Goal: Communication & Community: Answer question/provide support

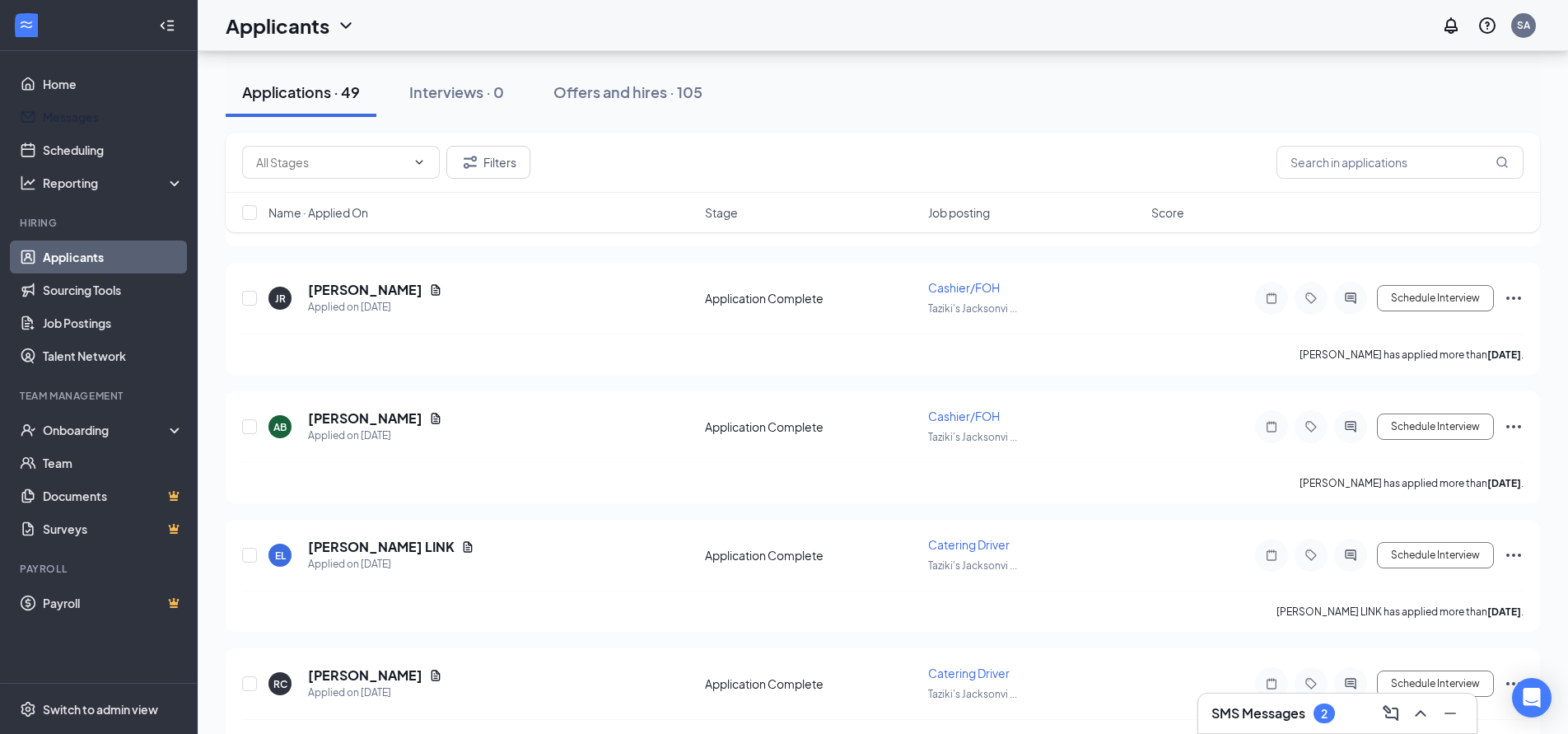
scroll to position [907, 0]
click at [76, 262] on link "Applicants" at bounding box center [113, 257] width 141 height 33
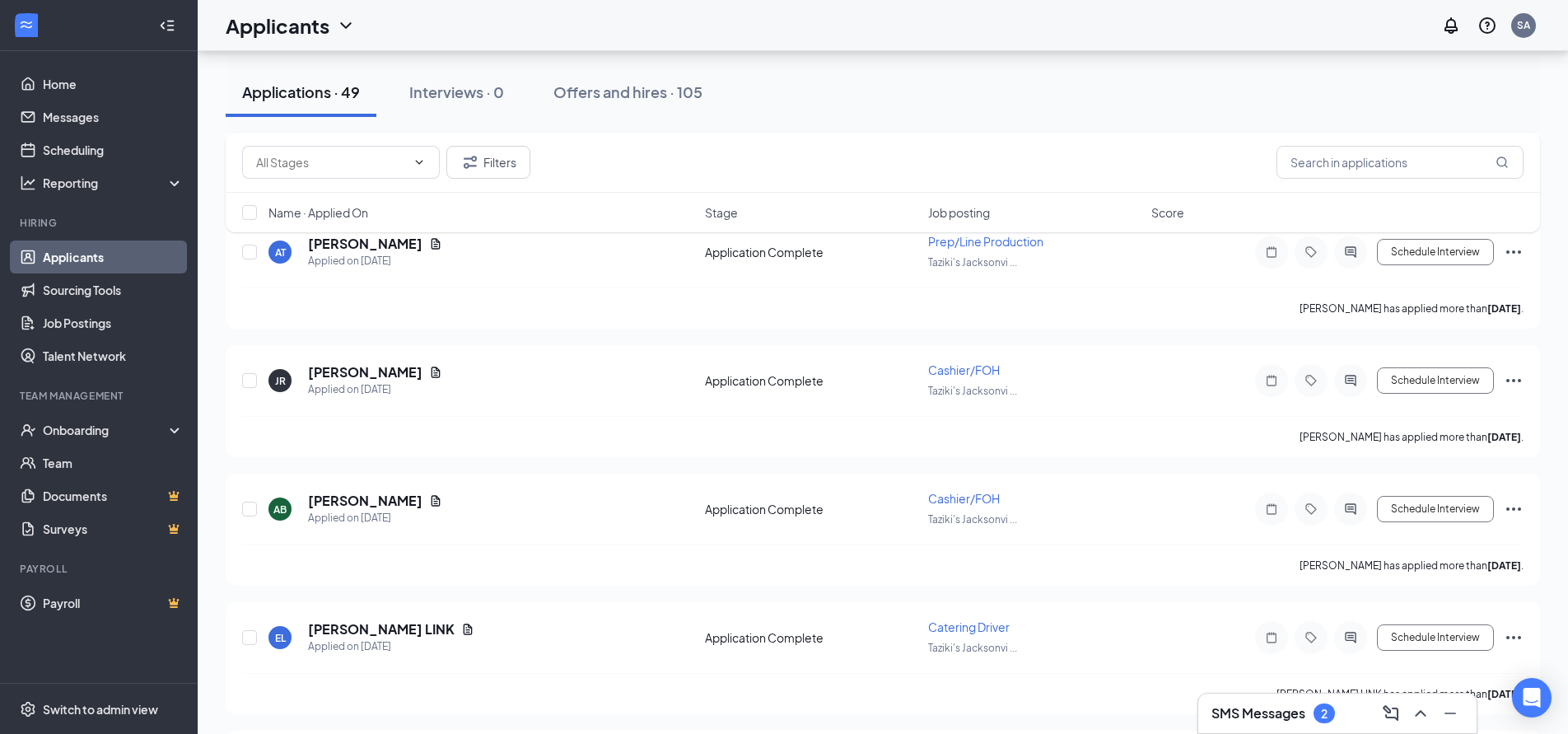
scroll to position [1236, 0]
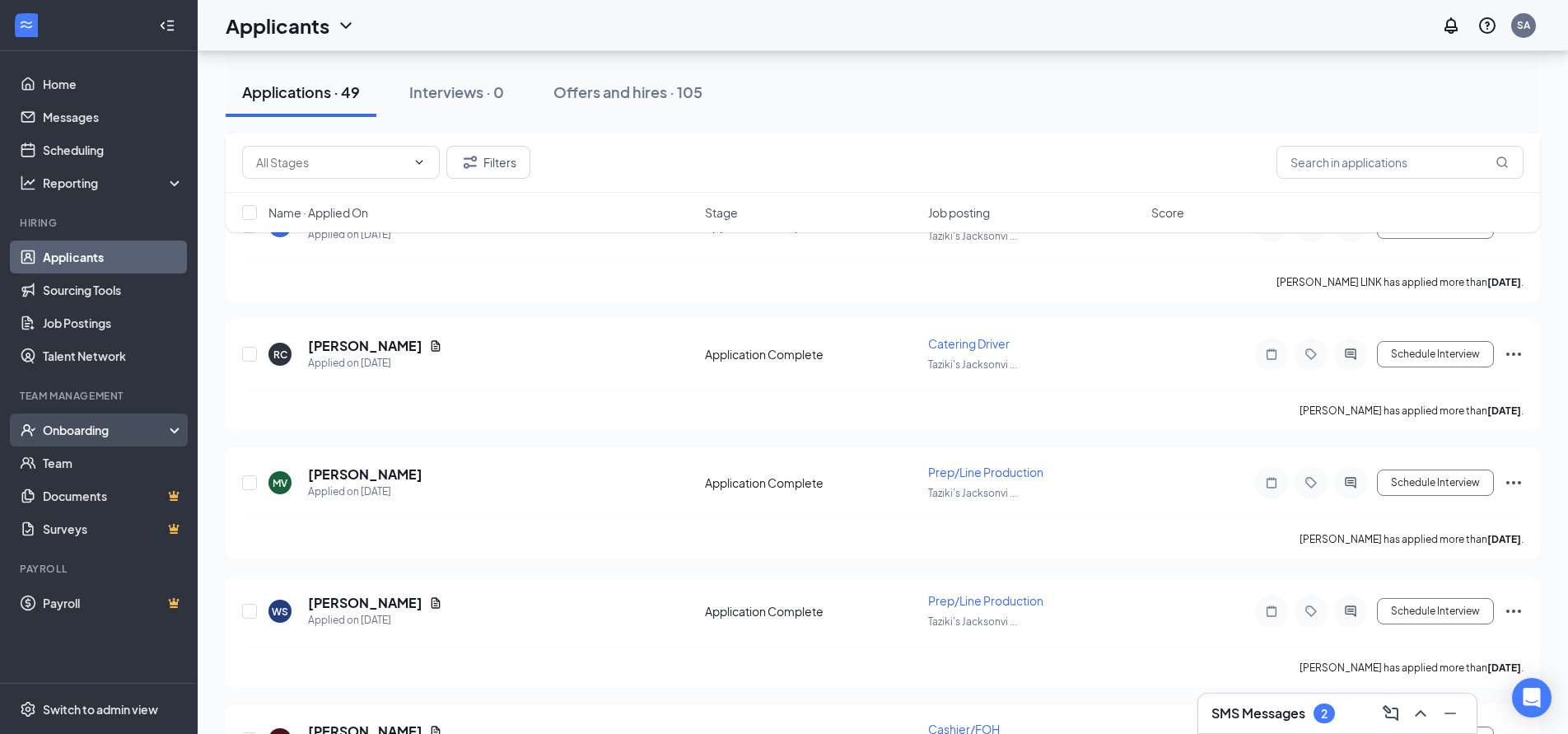
click at [83, 432] on div "Onboarding" at bounding box center [107, 429] width 127 height 16
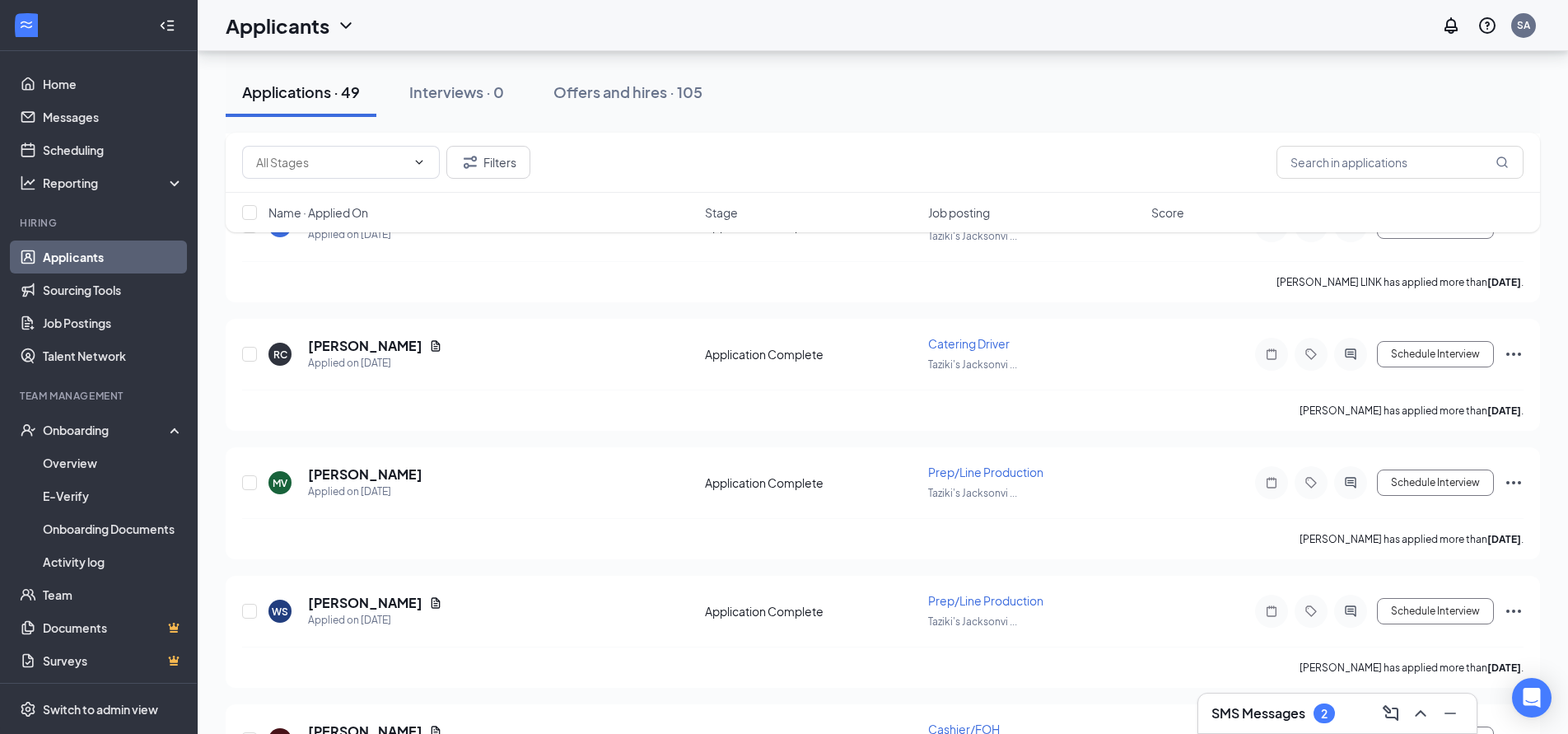
click at [74, 260] on link "Applicants" at bounding box center [113, 257] width 141 height 33
click at [296, 94] on div "Applications · 49" at bounding box center [301, 91] width 118 height 20
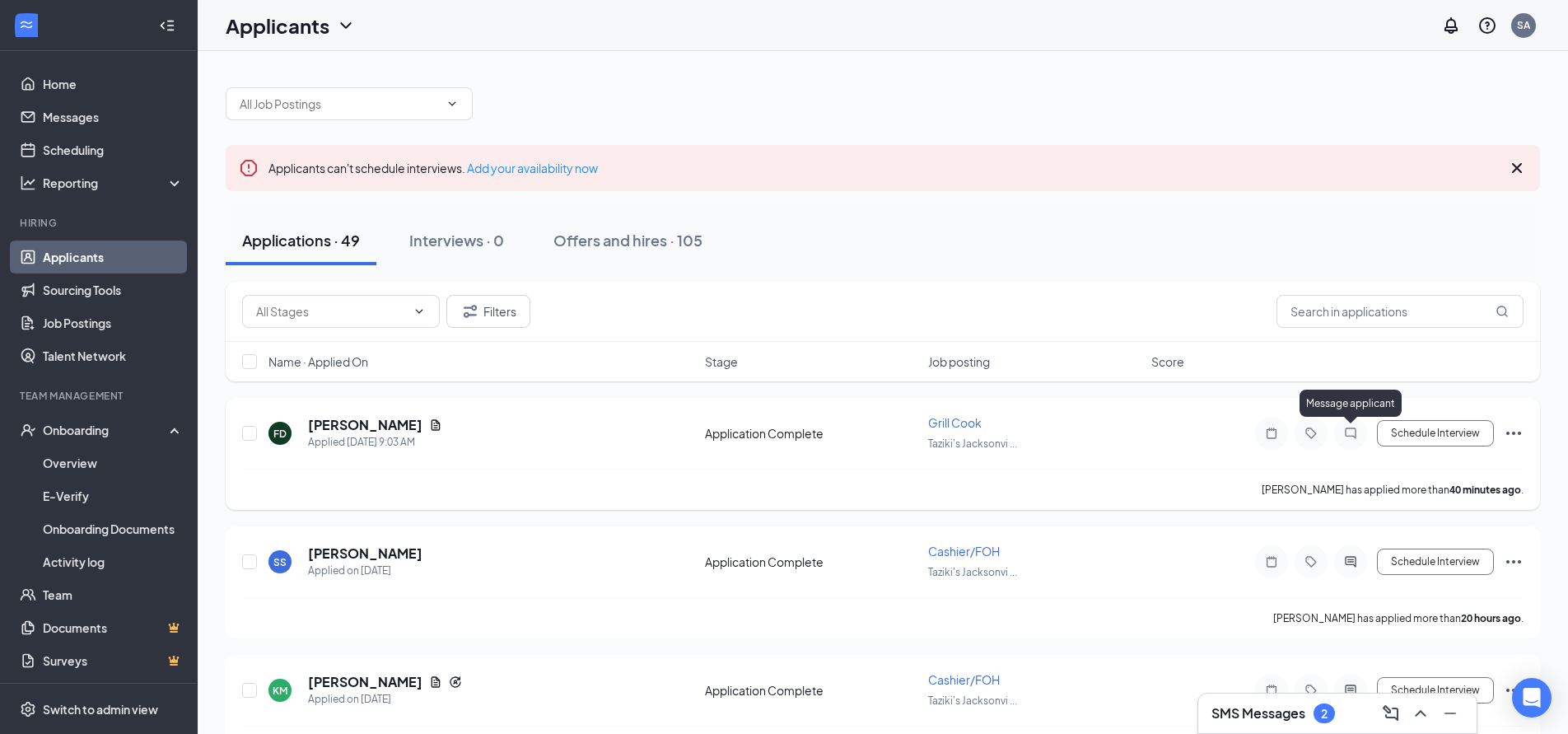
click at [1355, 436] on icon "ChatInactive" at bounding box center [1350, 433] width 20 height 13
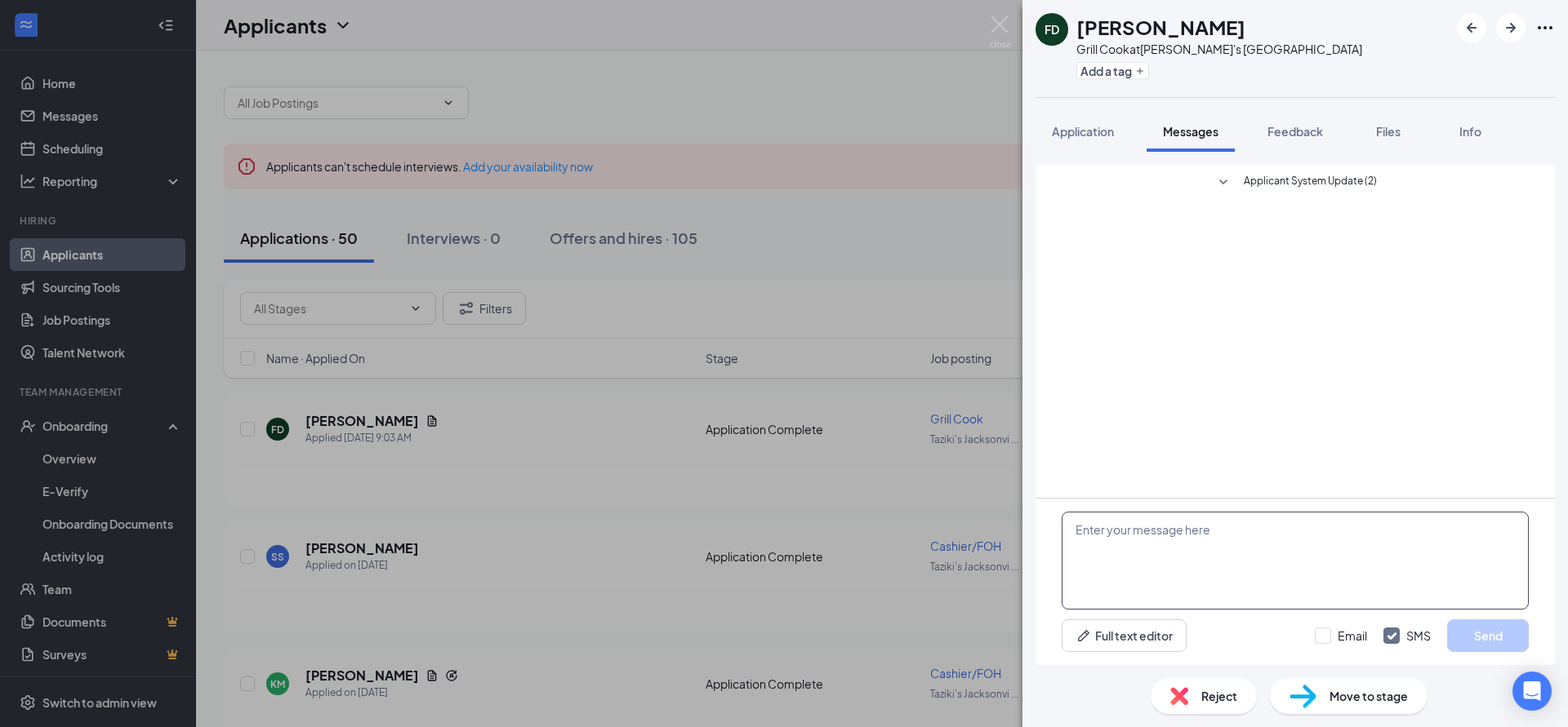
click at [1130, 550] on textarea at bounding box center [1295, 560] width 467 height 98
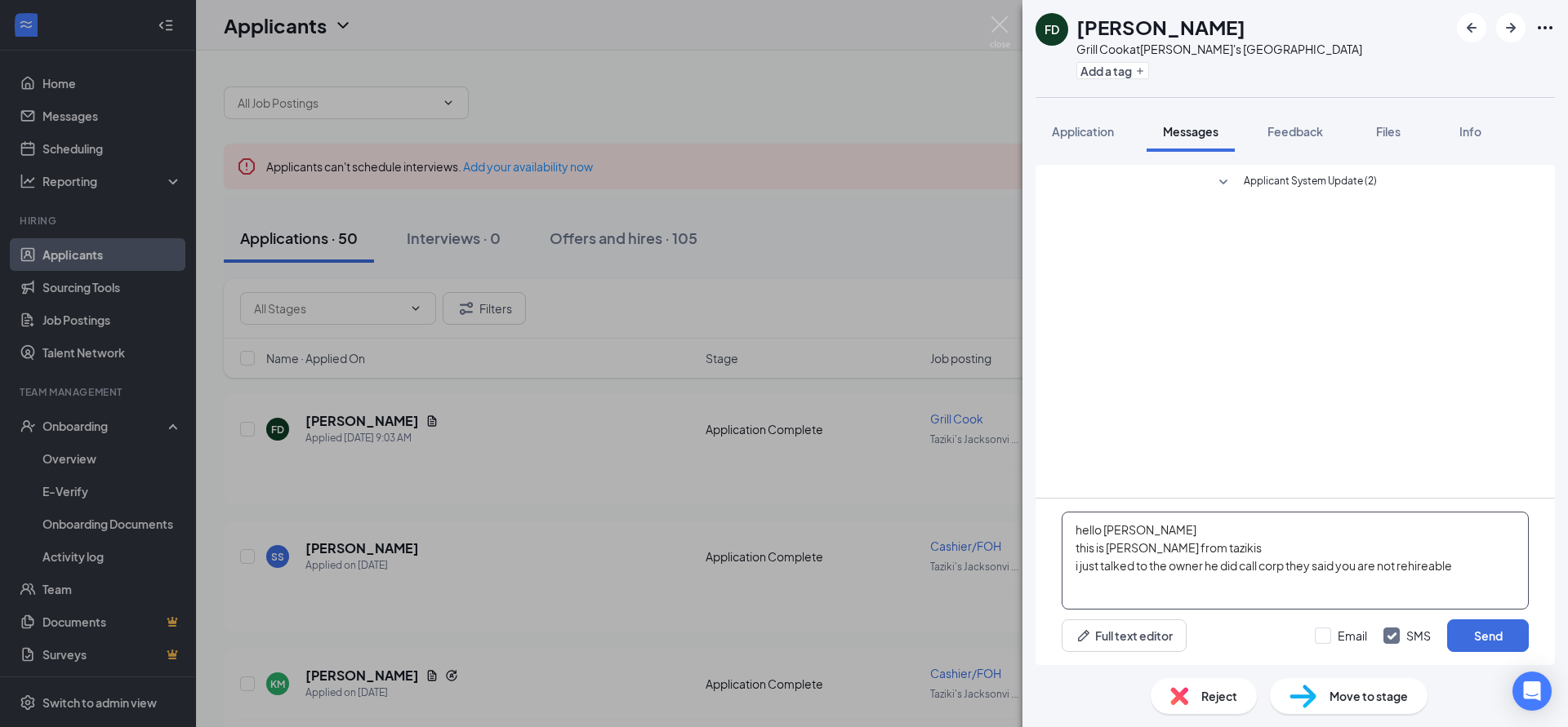
click at [1432, 570] on textarea "hello [PERSON_NAME] this is [PERSON_NAME] from tazikis i just talked to the own…" at bounding box center [1295, 560] width 467 height 98
click at [1406, 565] on textarea "hello [PERSON_NAME] this is [PERSON_NAME] from tazikis i just talked to the own…" at bounding box center [1295, 560] width 467 height 98
click at [1479, 571] on textarea "hello [PERSON_NAME] this is [PERSON_NAME] from tazikis i just talked to the own…" at bounding box center [1295, 560] width 467 height 98
click at [1131, 580] on textarea "hello [PERSON_NAME] this is [PERSON_NAME] from tazikis i just talked to the own…" at bounding box center [1295, 560] width 467 height 98
click at [1236, 585] on textarea "hello [PERSON_NAME] this is [PERSON_NAME] from tazikis i just talked to the own…" at bounding box center [1295, 560] width 467 height 98
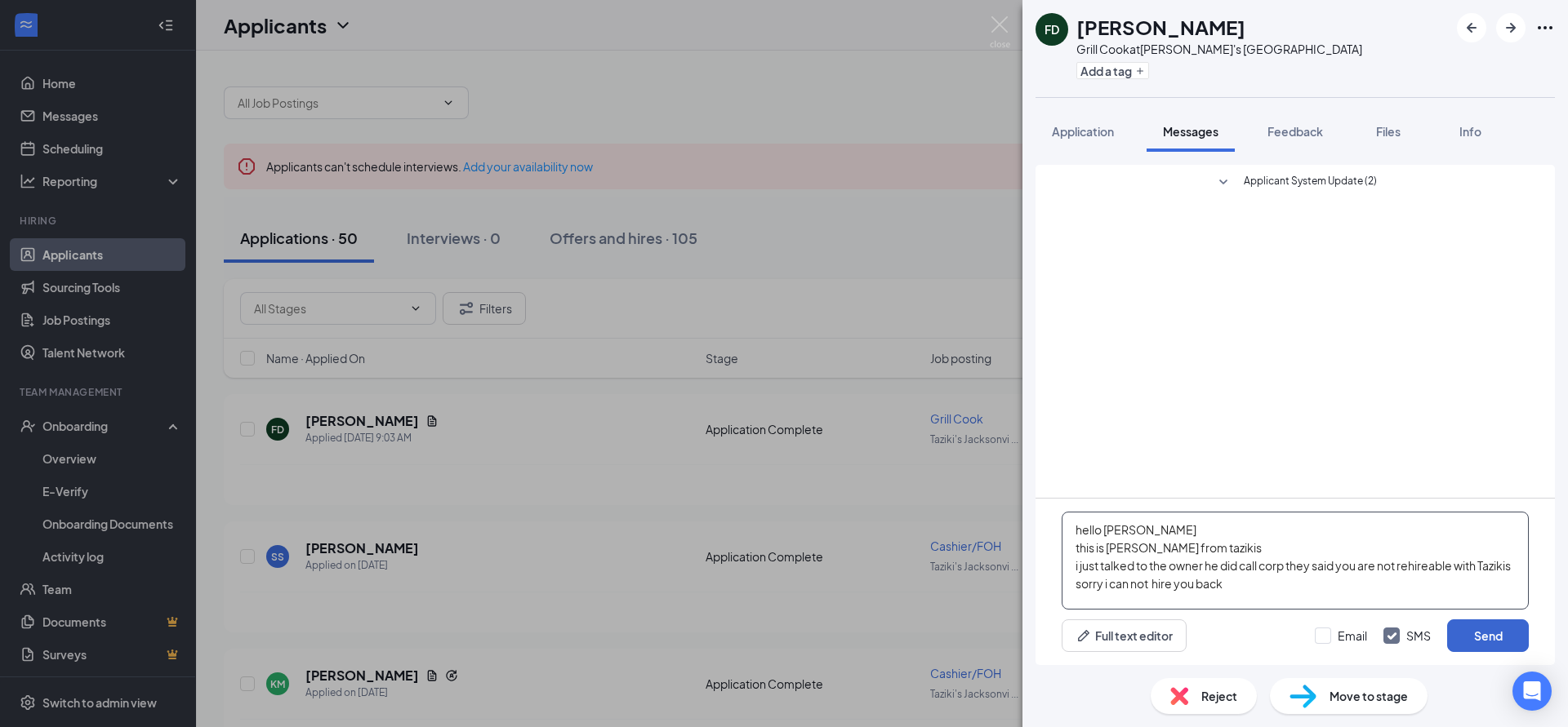
type textarea "hello [PERSON_NAME] this is [PERSON_NAME] from tazikis i just talked to the own…"
click at [1492, 633] on button "Send" at bounding box center [1488, 636] width 82 height 32
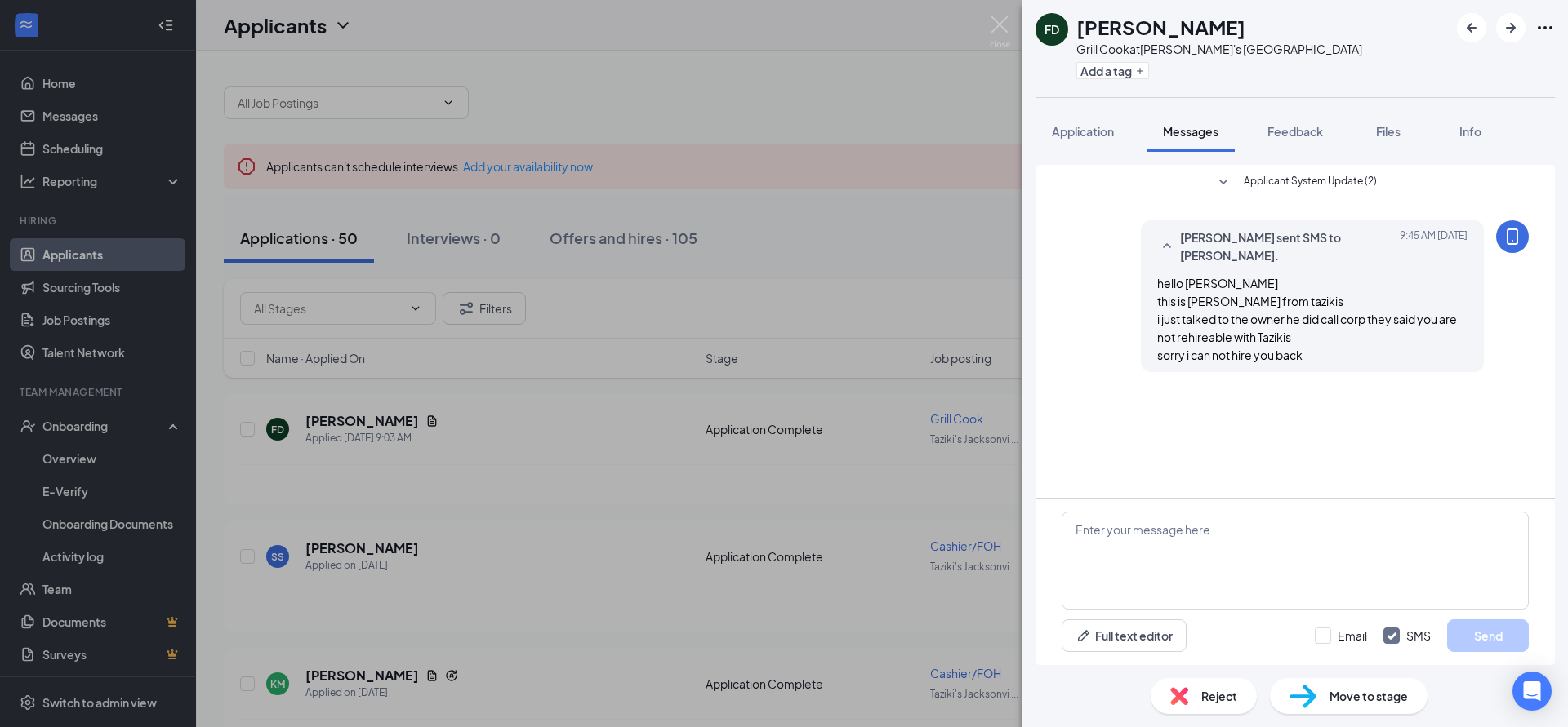
click at [695, 88] on div "FD [PERSON_NAME] Grill Cook at Taziki's [GEOGRAPHIC_DATA] Add a tag Application…" at bounding box center [784, 364] width 1568 height 727
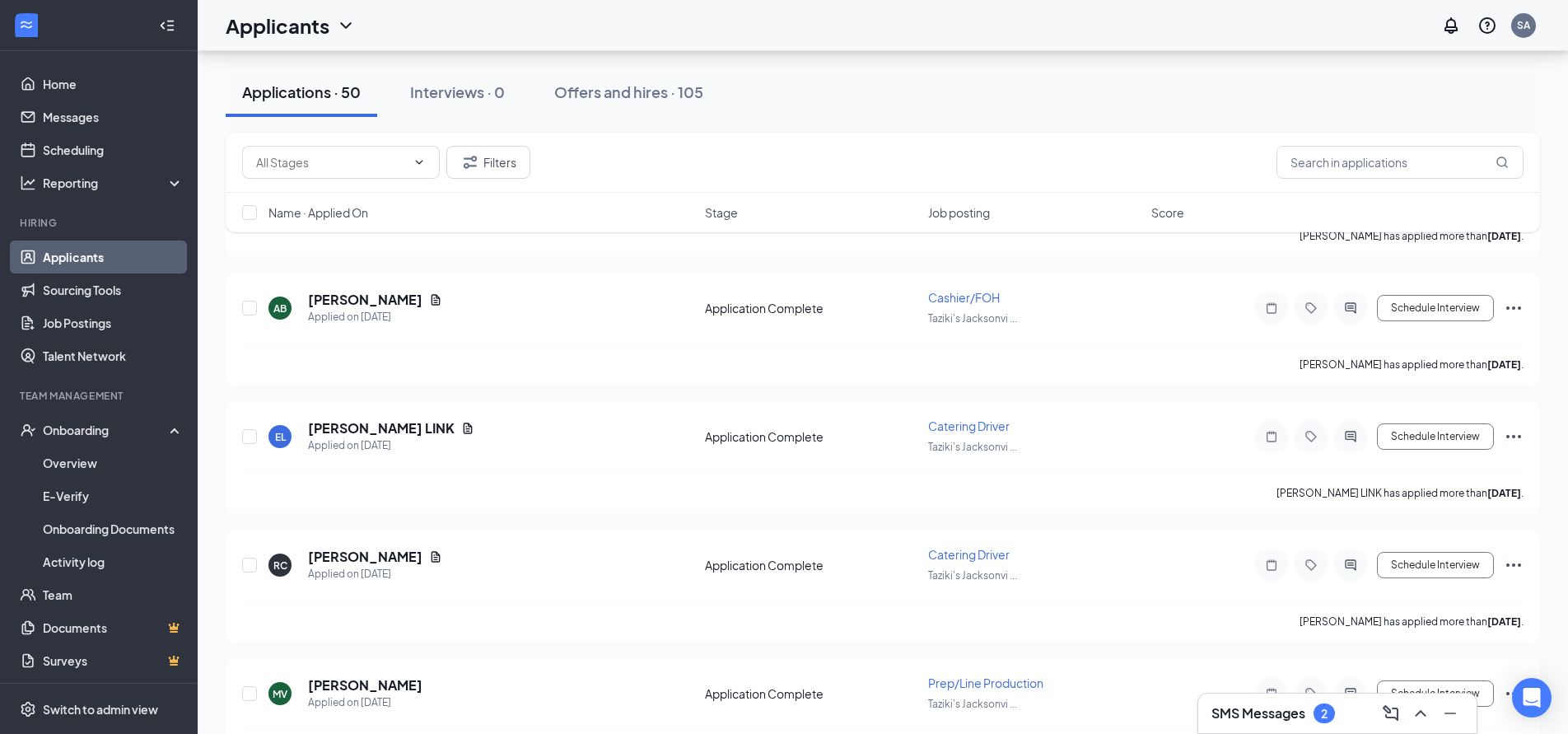
scroll to position [1401, 0]
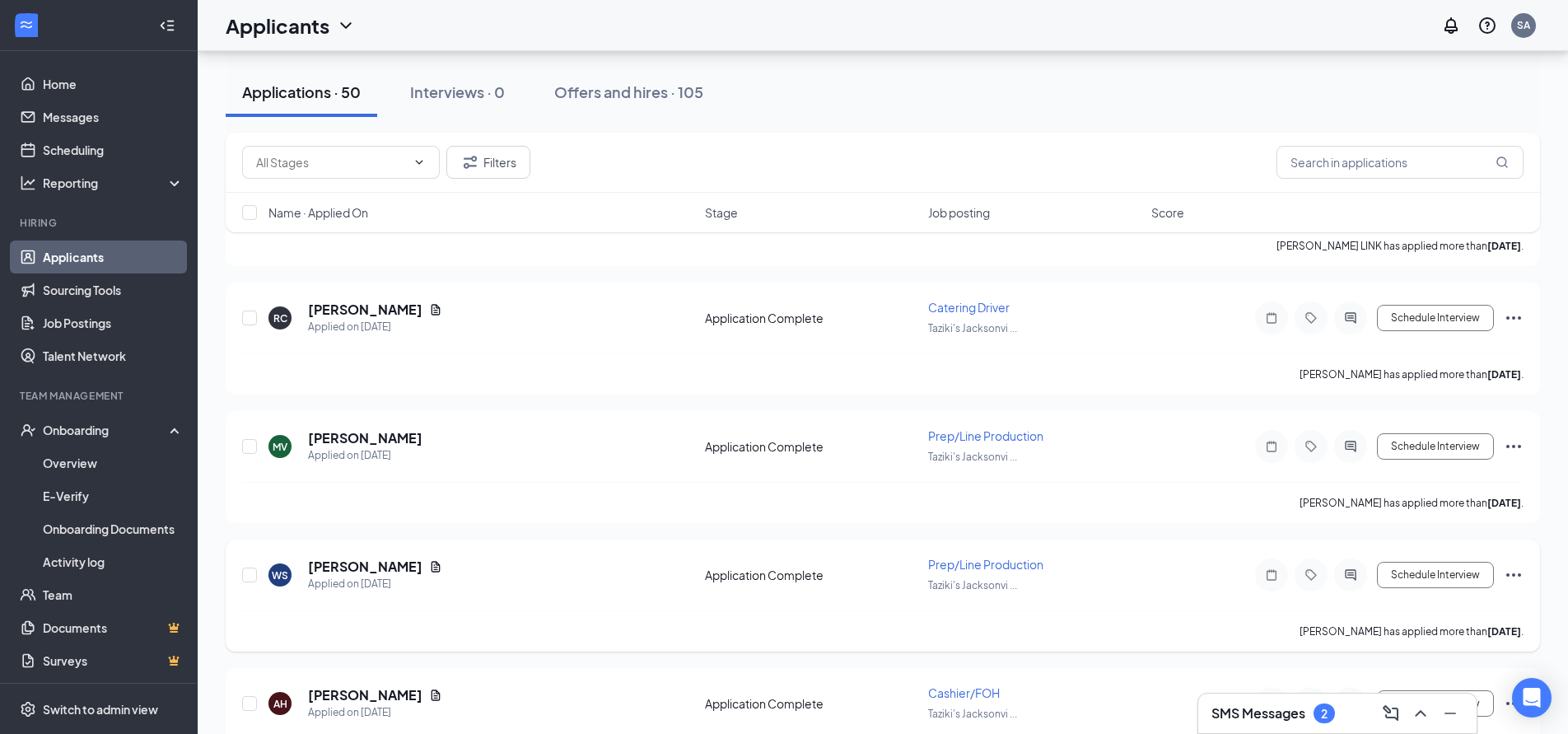
click at [1049, 632] on div "[PERSON_NAME] has applied more than [DATE] ." at bounding box center [882, 631] width 1282 height 41
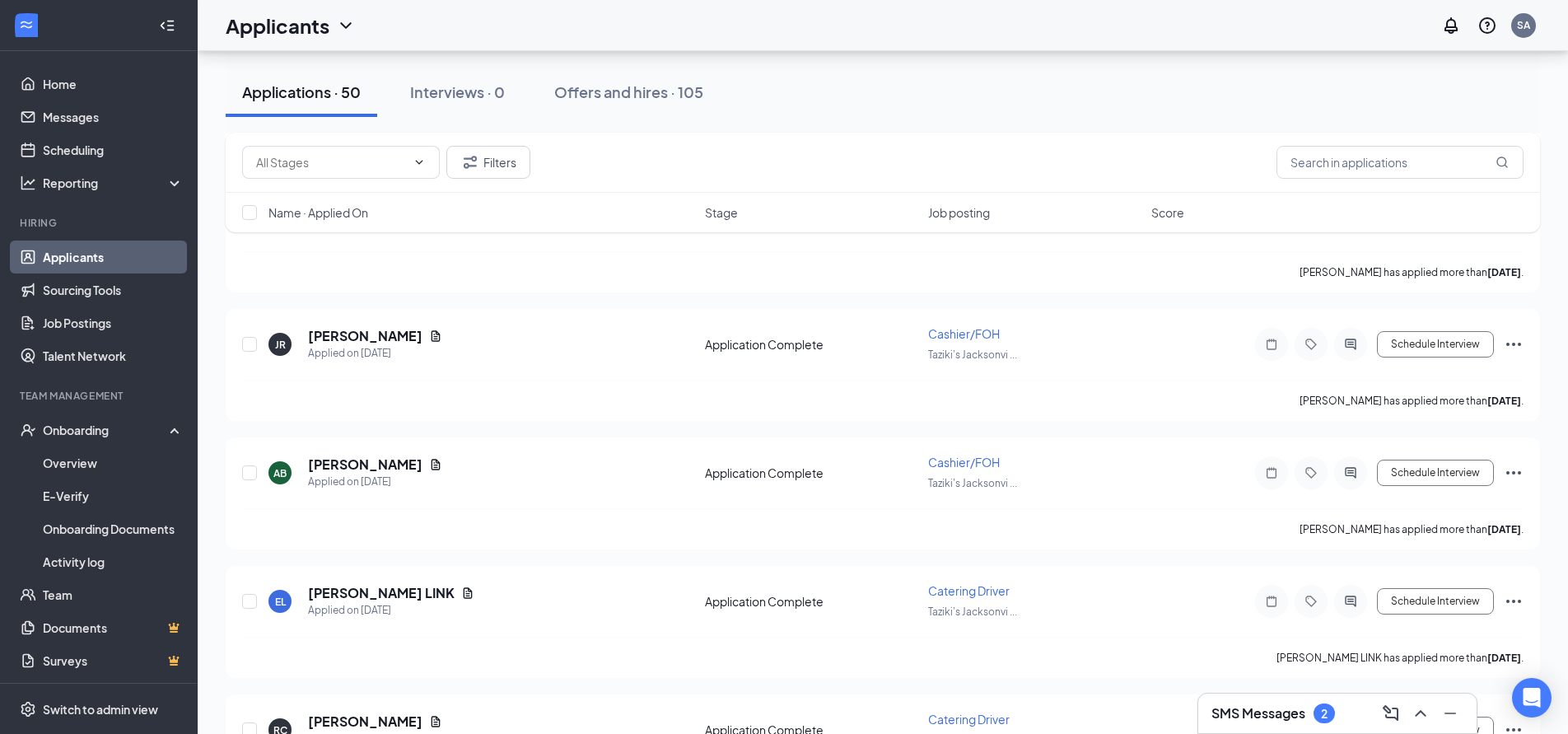
click at [65, 261] on link "Applicants" at bounding box center [113, 257] width 141 height 33
click at [1321, 159] on input "text" at bounding box center [1400, 162] width 247 height 33
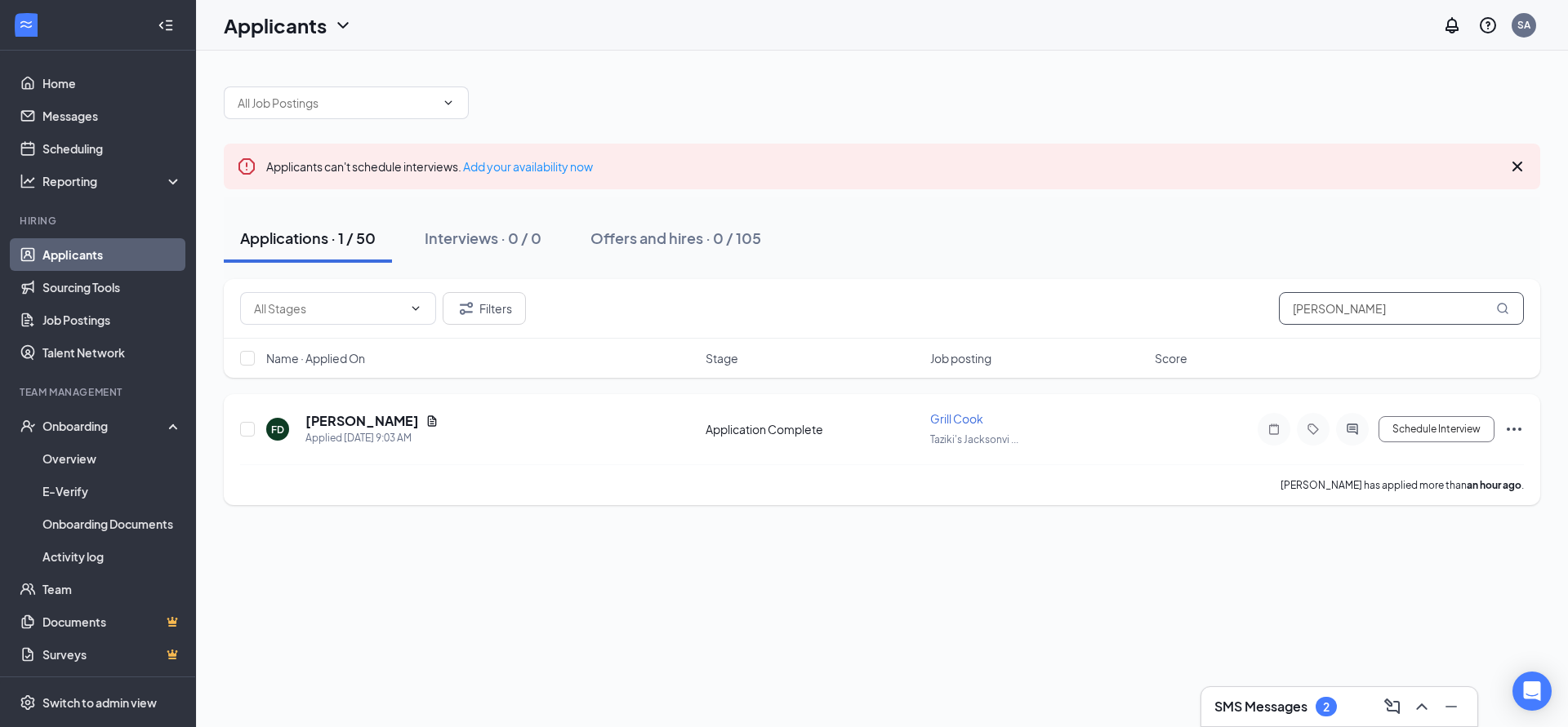
type input "[PERSON_NAME]"
click at [1353, 428] on icon "ActiveChat" at bounding box center [1352, 429] width 20 height 13
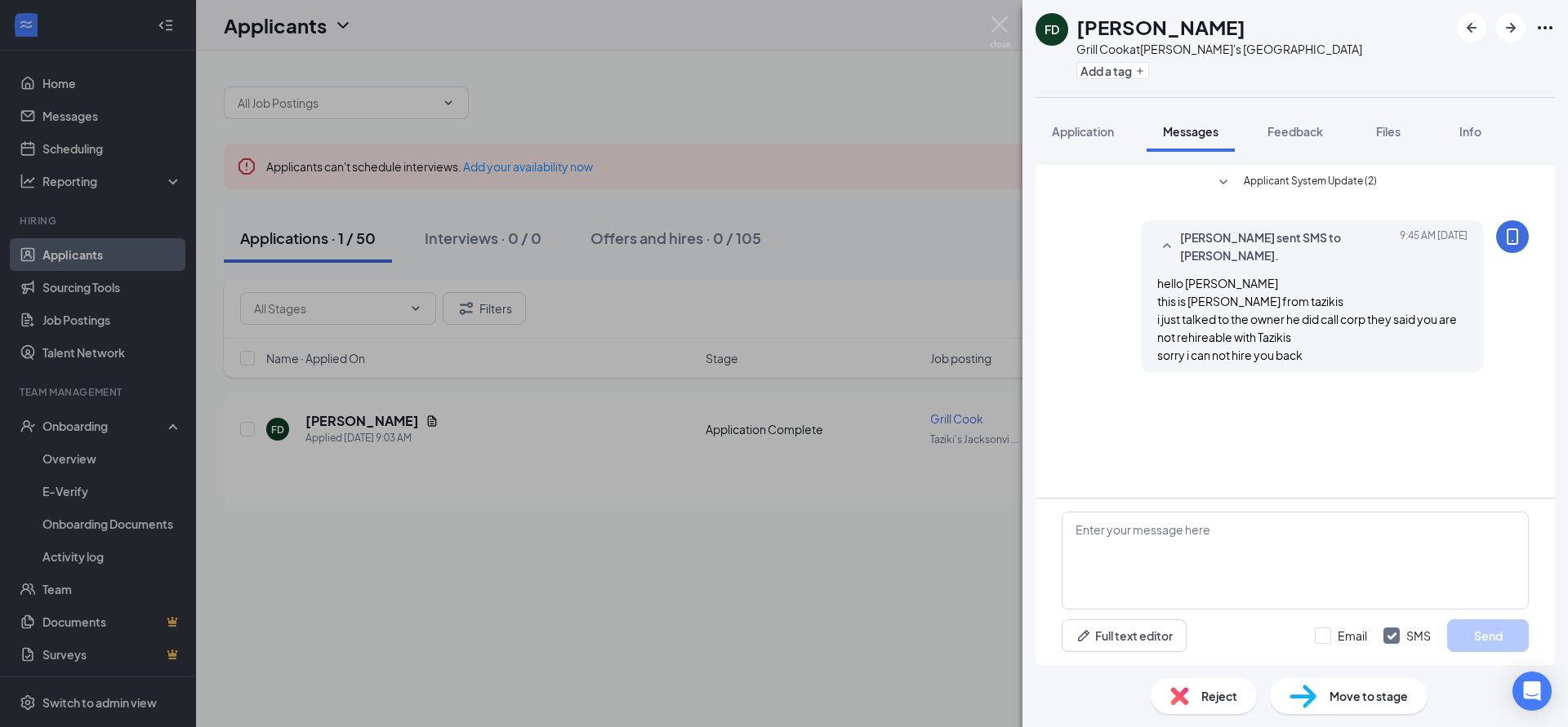
drag, startPoint x: 679, startPoint y: 524, endPoint x: 620, endPoint y: 387, distance: 149.2
click at [672, 517] on div "FD [PERSON_NAME] Grill Cook at Taziki's [GEOGRAPHIC_DATA] Add a tag Application…" at bounding box center [784, 364] width 1568 height 727
